Goal: Task Accomplishment & Management: Use online tool/utility

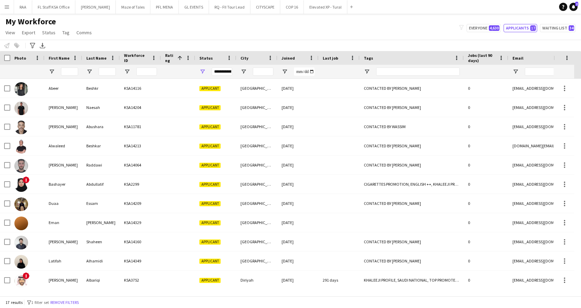
click at [7, 5] on app-icon "Menu" at bounding box center [6, 6] width 5 height 5
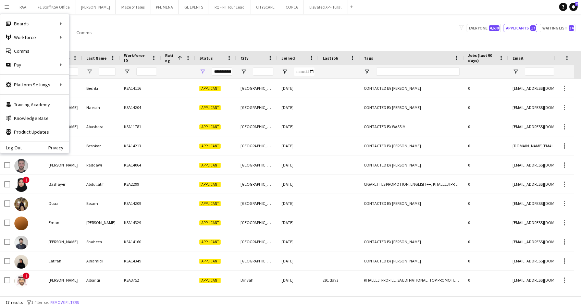
click at [7, 5] on app-icon "Menu" at bounding box center [6, 6] width 5 height 5
click at [238, 36] on div "My Workforce View Views Default view Basic Export View Full Name TAGS Test New …" at bounding box center [290, 27] width 581 height 23
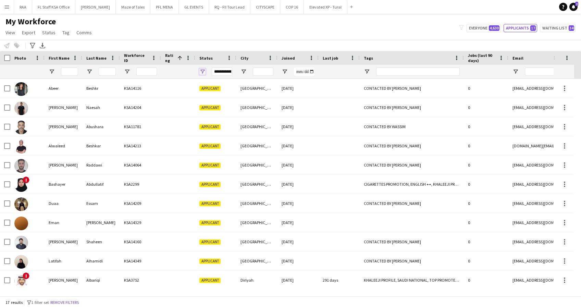
click at [204, 70] on span "Open Filter Menu" at bounding box center [202, 72] width 6 height 6
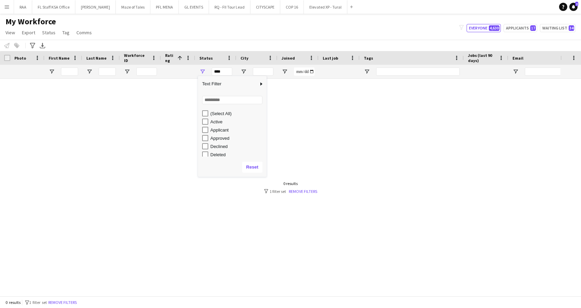
scroll to position [43, 0]
type input "**********"
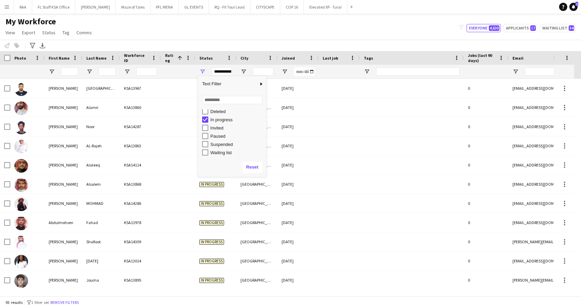
click at [221, 32] on div "My Workforce View Views Default view Basic Export View Full Name TAGS Test New …" at bounding box center [290, 27] width 581 height 23
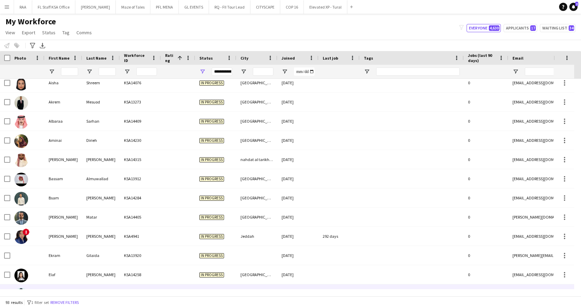
scroll to position [0, 0]
